Goal: Information Seeking & Learning: Learn about a topic

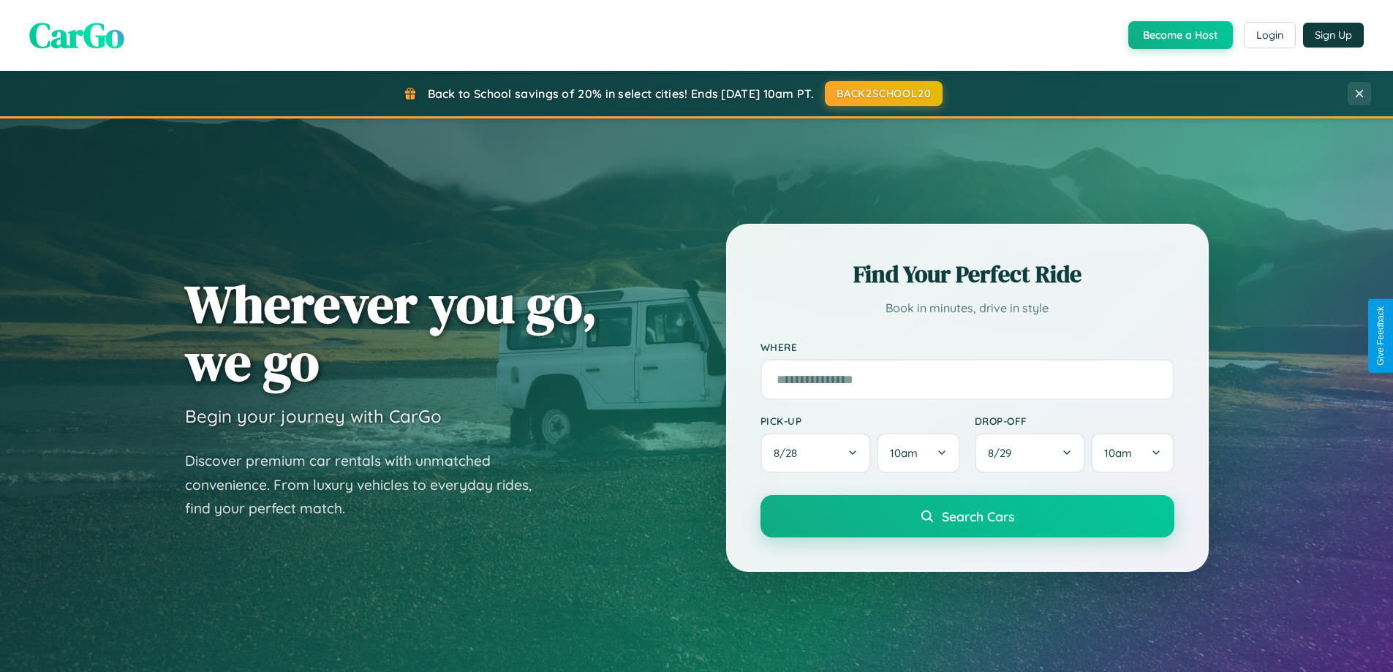
scroll to position [2814, 0]
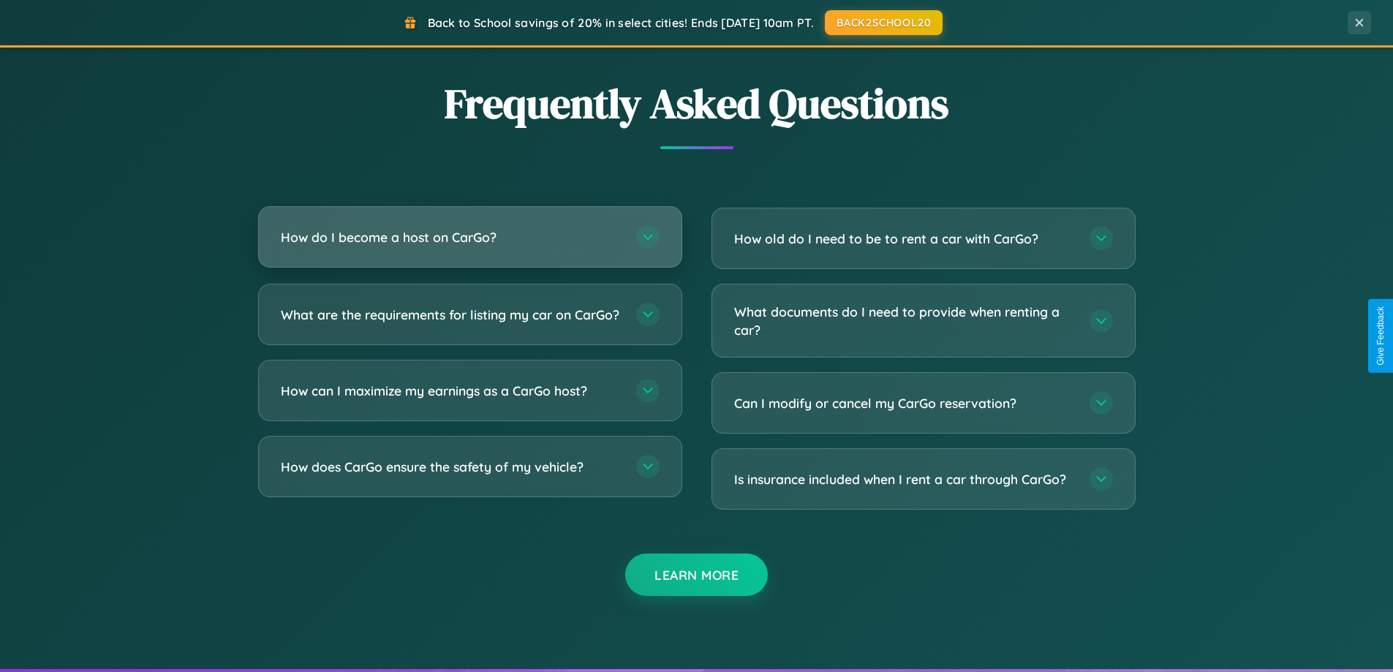
click at [470, 238] on h3 "How do I become a host on CarGo?" at bounding box center [451, 237] width 341 height 18
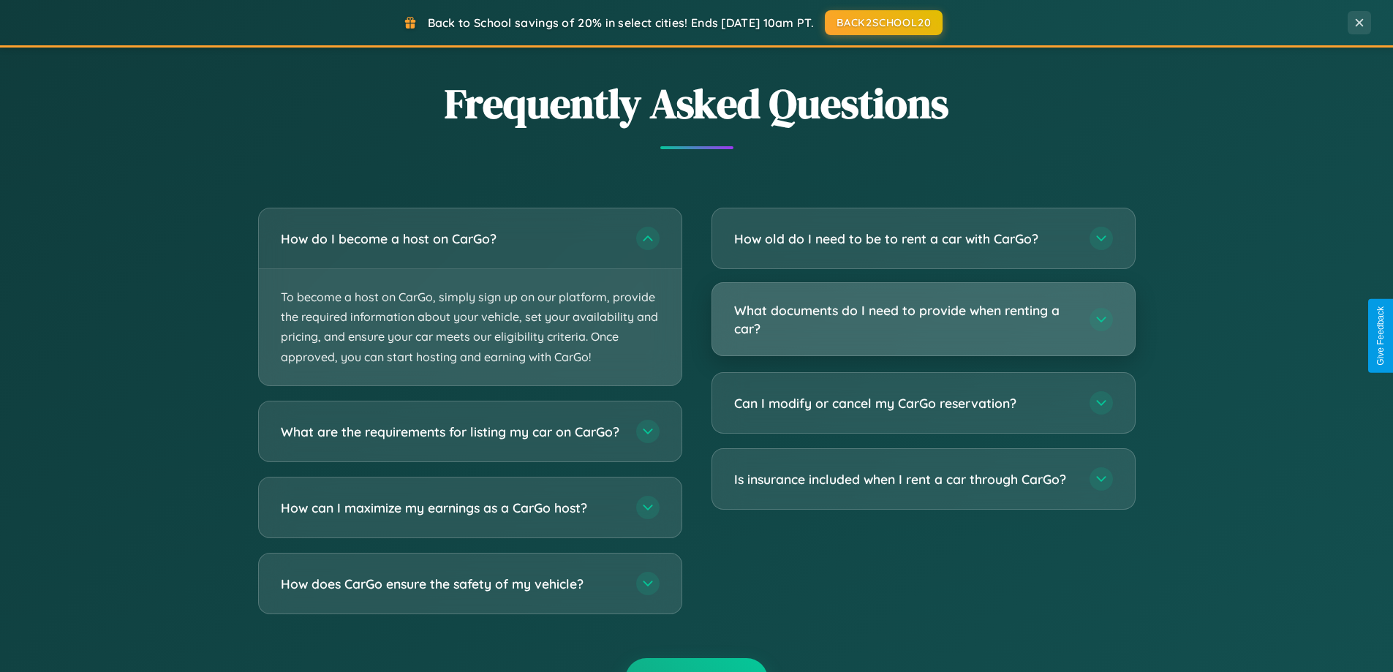
click at [923, 320] on h3 "What documents do I need to provide when renting a car?" at bounding box center [904, 319] width 341 height 36
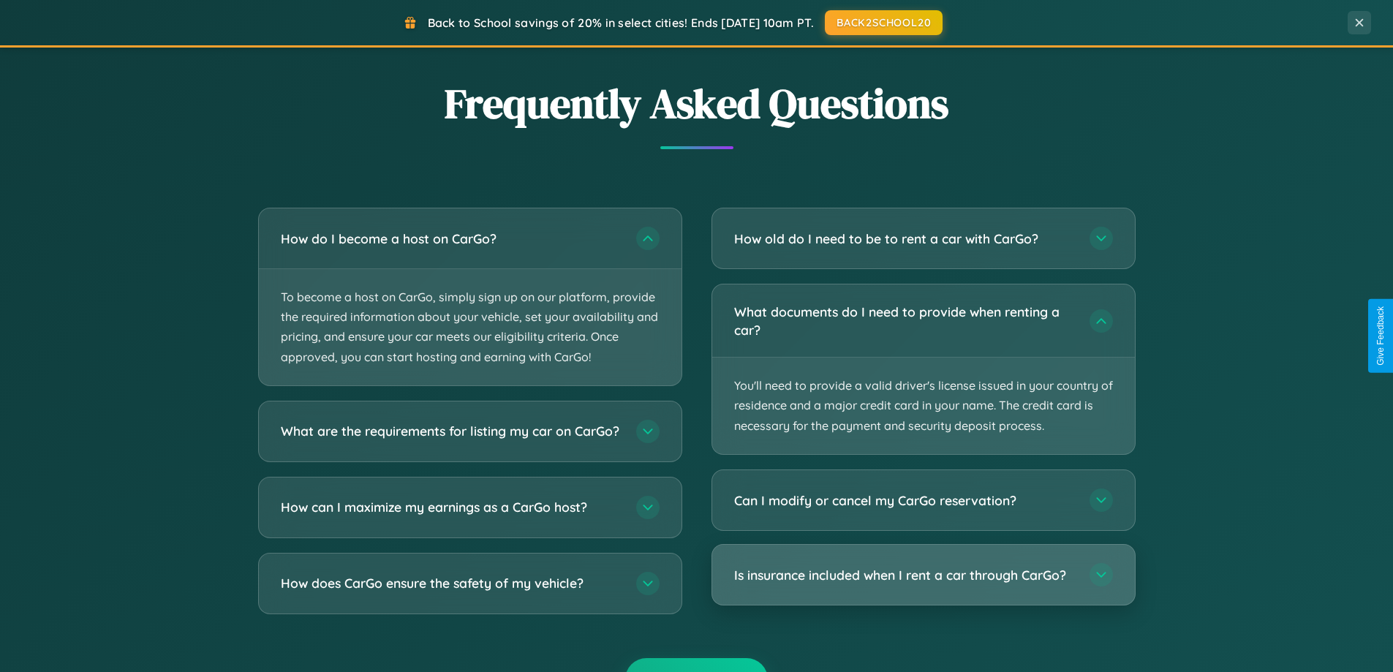
click at [923, 575] on h3 "Is insurance included when I rent a car through CarGo?" at bounding box center [904, 575] width 341 height 18
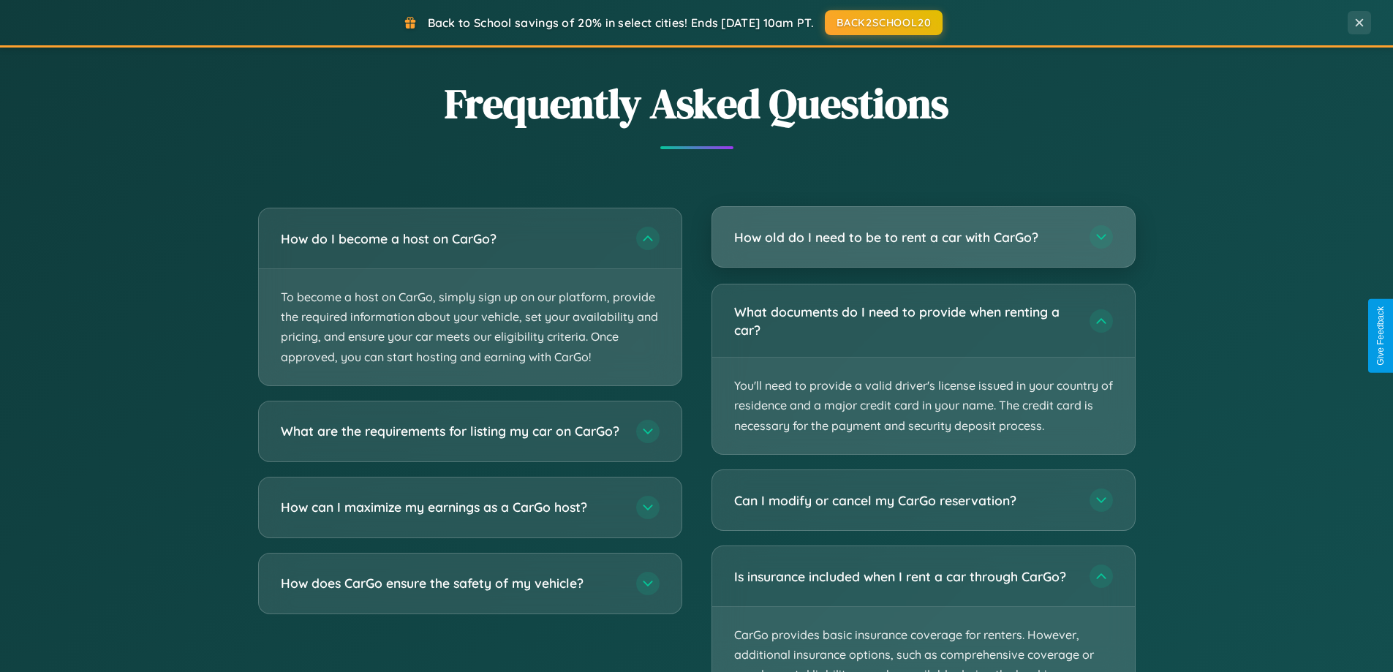
click at [923, 237] on h3 "How old do I need to be to rent a car with CarGo?" at bounding box center [904, 237] width 341 height 18
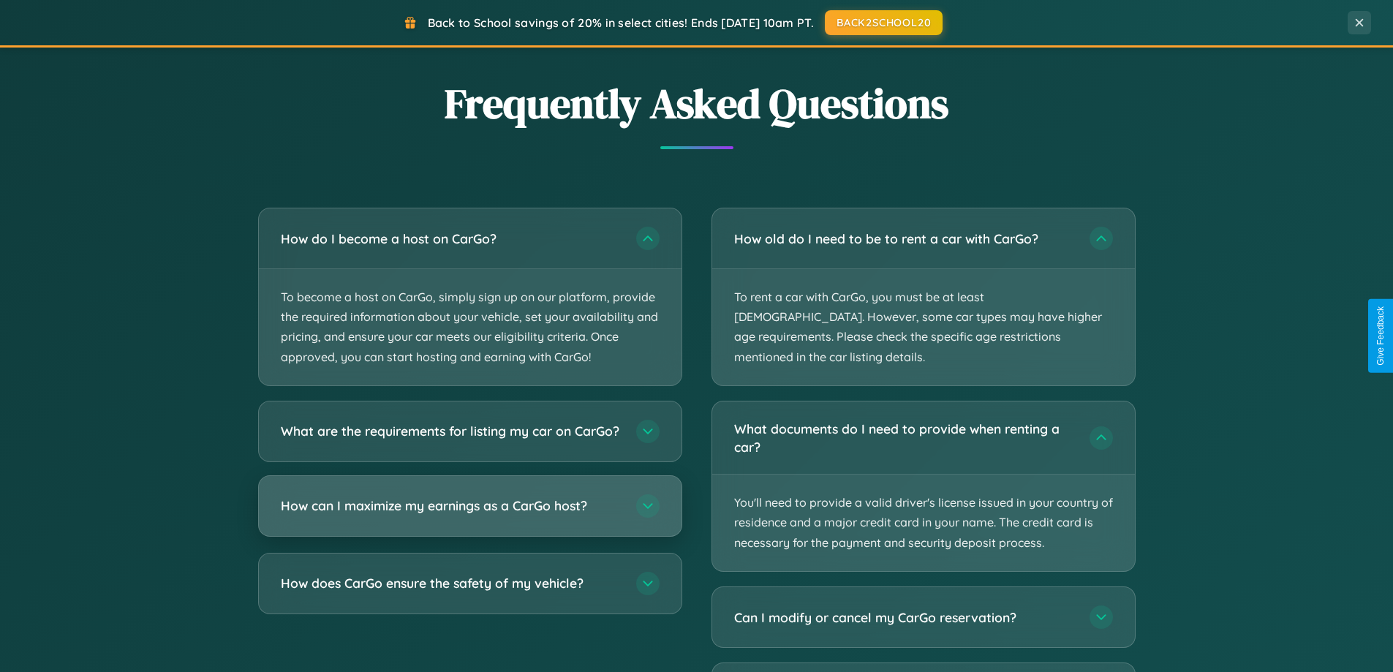
click at [470, 515] on h3 "How can I maximize my earnings as a CarGo host?" at bounding box center [451, 506] width 341 height 18
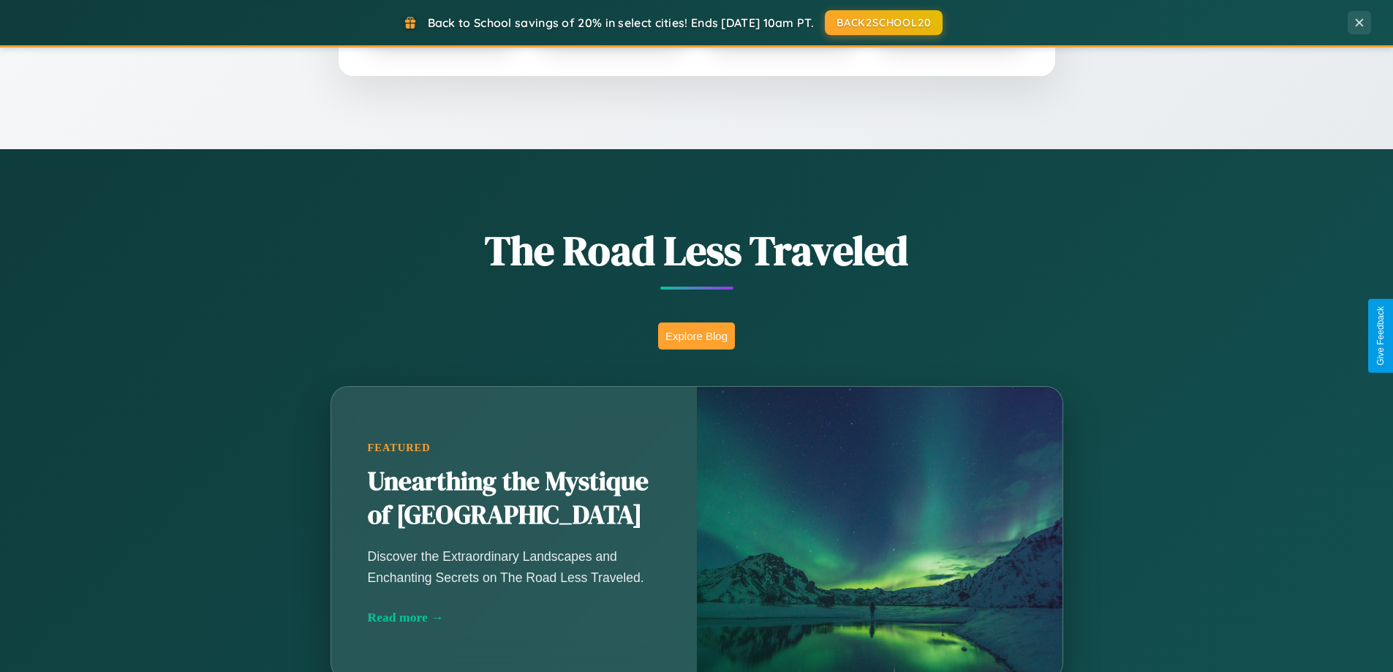
click at [696, 336] on button "Explore Blog" at bounding box center [696, 336] width 77 height 27
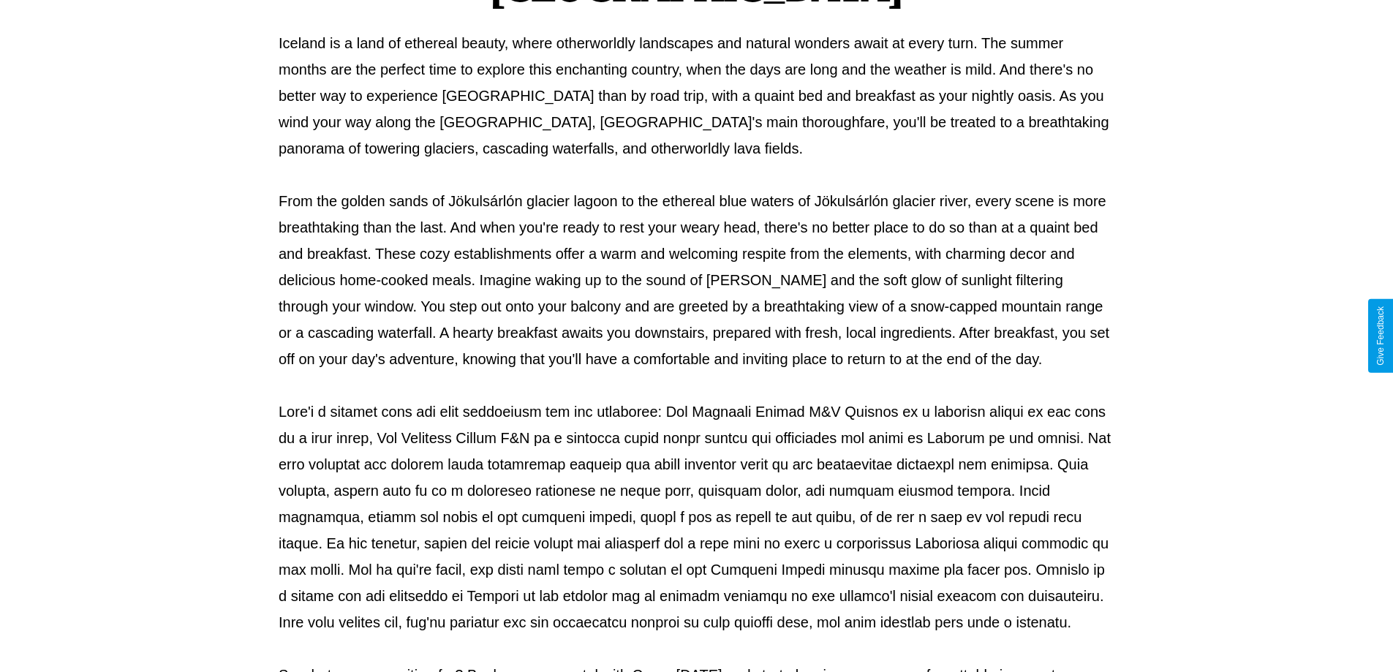
scroll to position [473, 0]
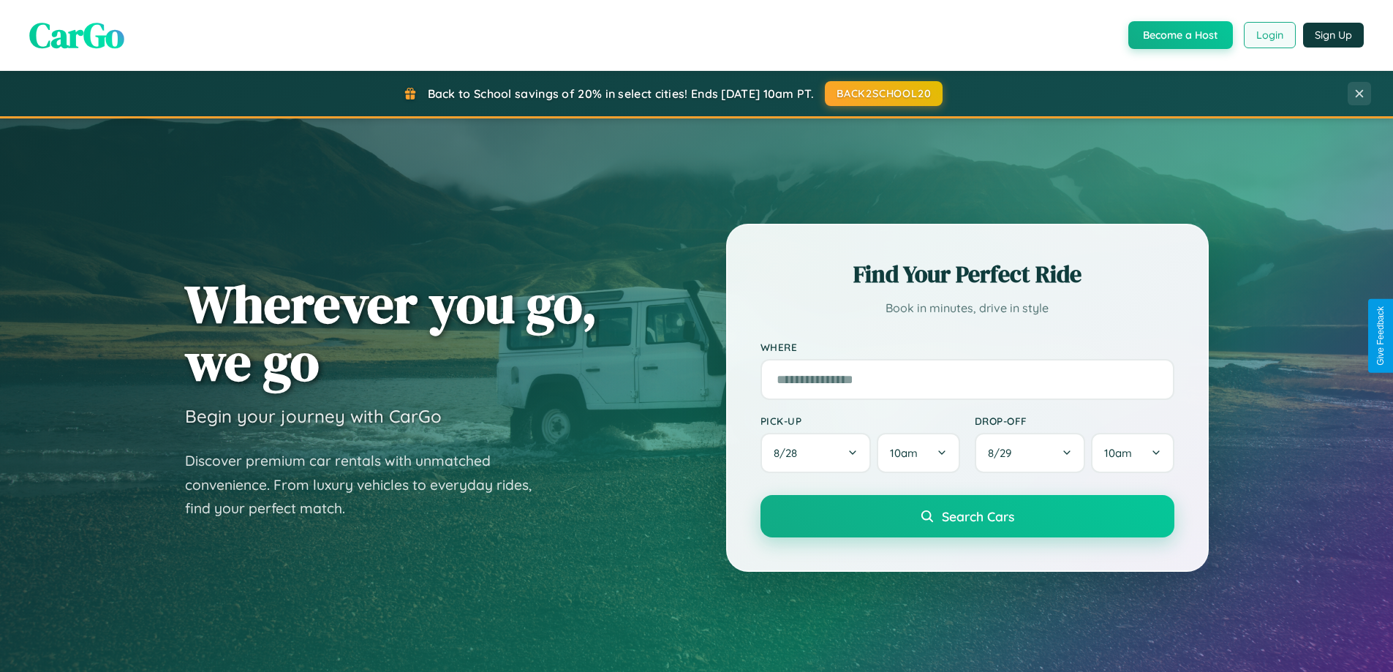
click at [1269, 35] on button "Login" at bounding box center [1270, 35] width 52 height 26
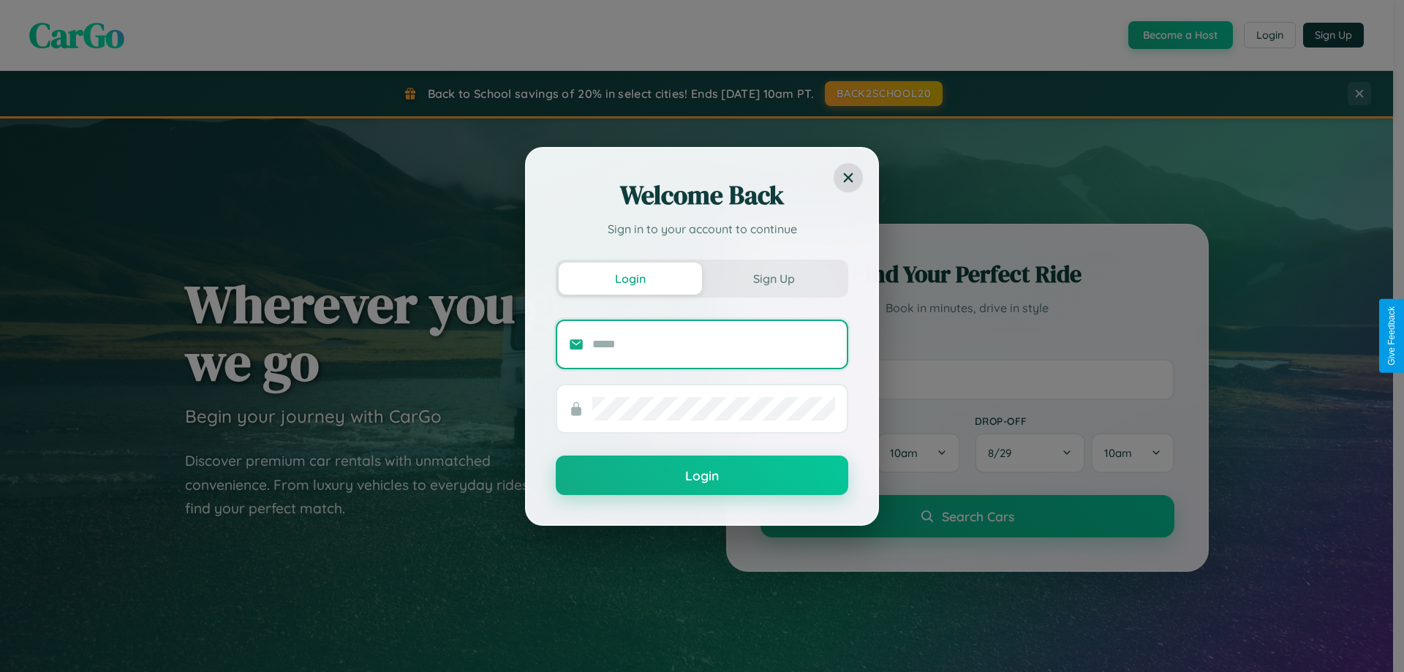
click at [714, 344] on input "text" at bounding box center [713, 344] width 243 height 23
type input "**********"
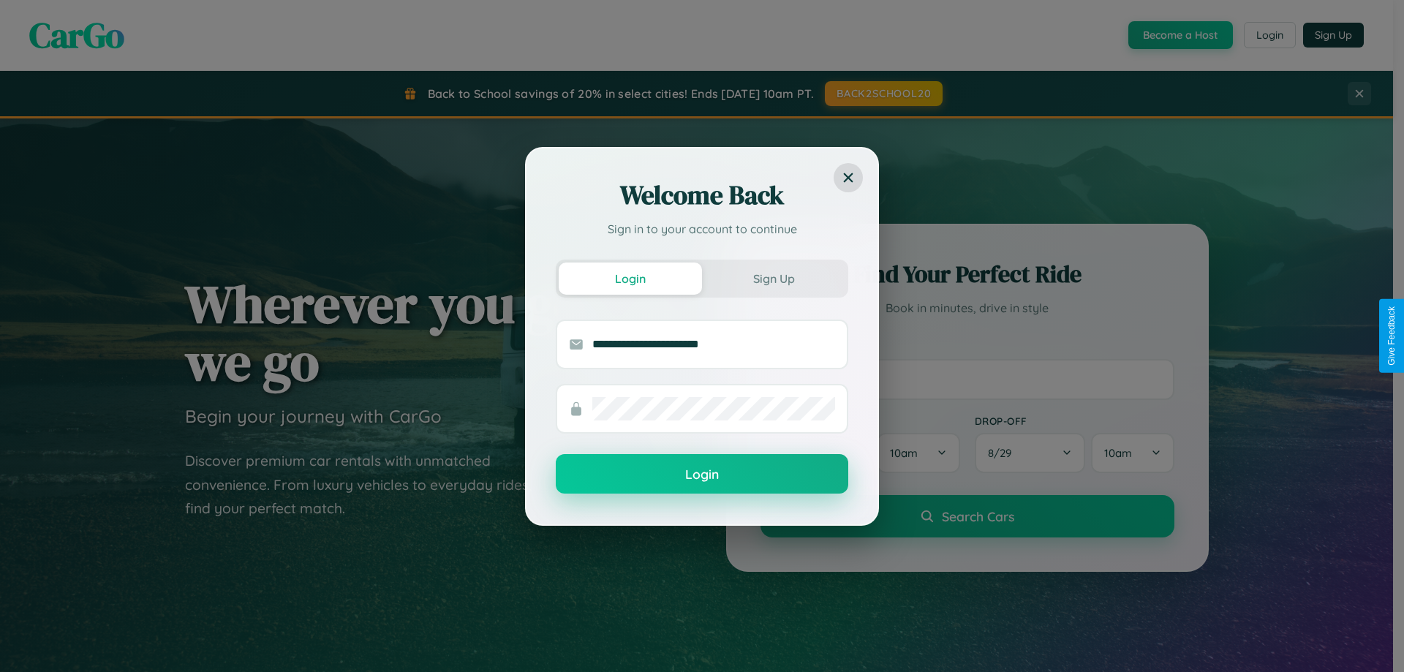
click at [702, 475] on button "Login" at bounding box center [702, 473] width 293 height 39
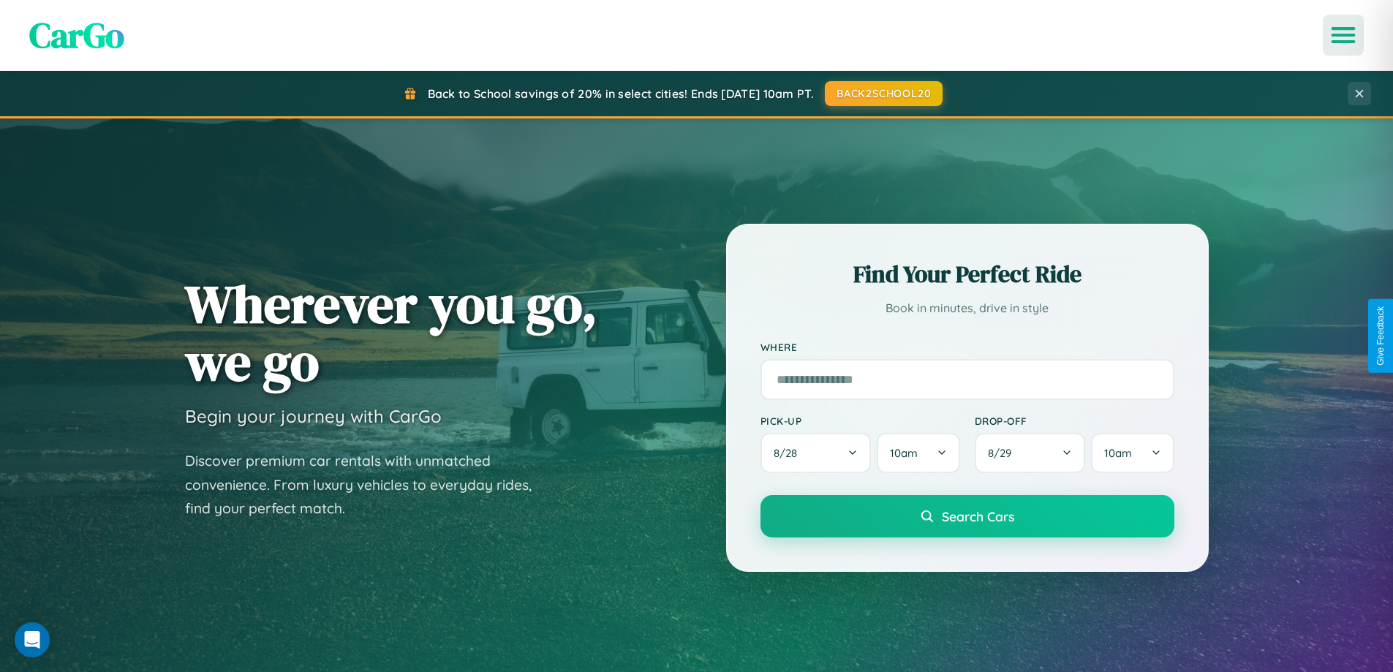
click at [1344, 35] on icon "Open menu" at bounding box center [1343, 35] width 21 height 13
